Goal: Task Accomplishment & Management: Use online tool/utility

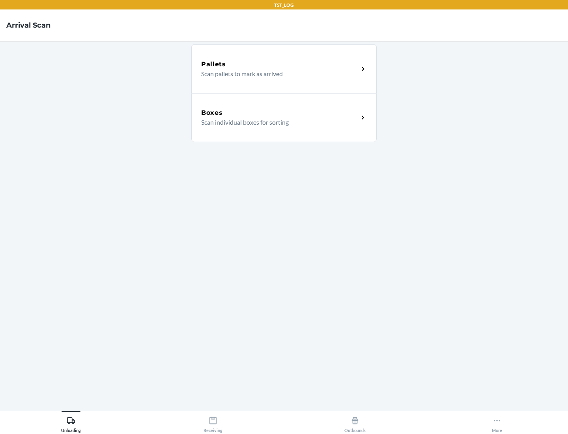
click at [280, 113] on div "Boxes" at bounding box center [279, 112] width 157 height 9
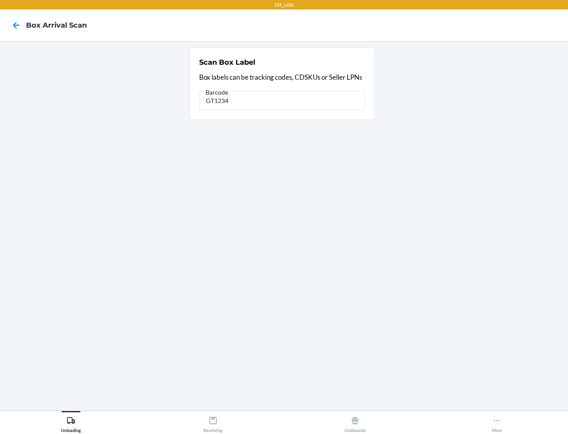
type input "GT1234"
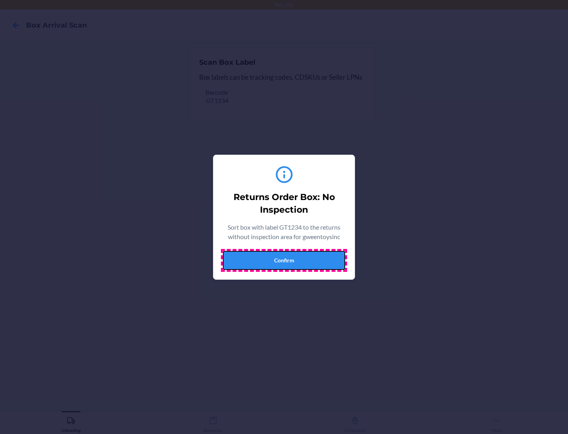
click at [284, 260] on button "Confirm" at bounding box center [284, 260] width 122 height 19
